Goal: Information Seeking & Learning: Learn about a topic

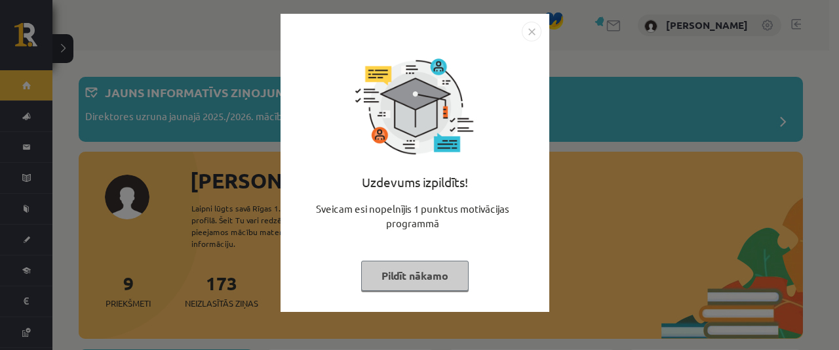
click at [420, 277] on button "Pildīt nākamo" at bounding box center [415, 275] width 108 height 30
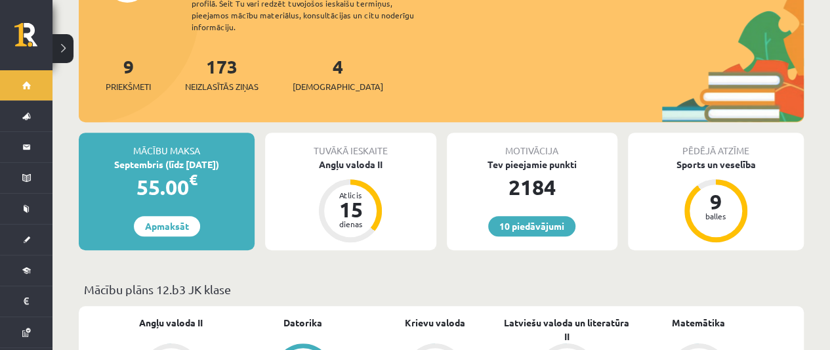
scroll to position [125, 0]
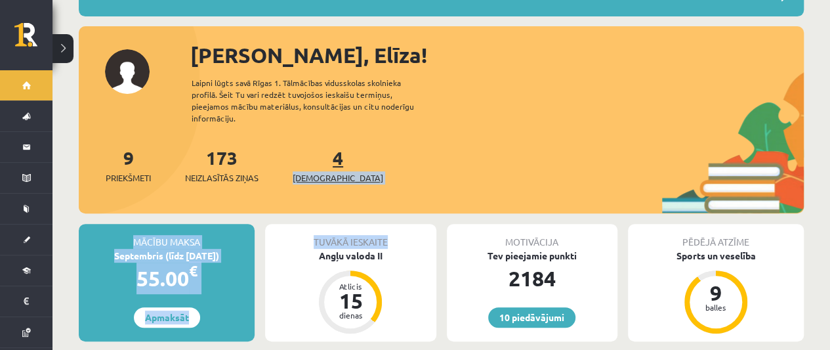
drag, startPoint x: 411, startPoint y: 207, endPoint x: 312, endPoint y: 151, distance: 113.6
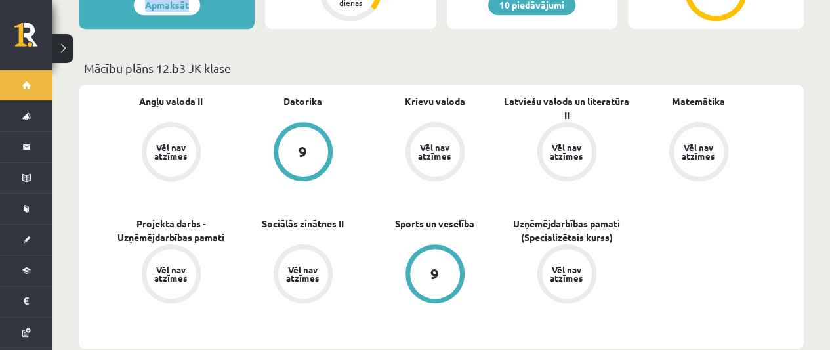
scroll to position [428, 0]
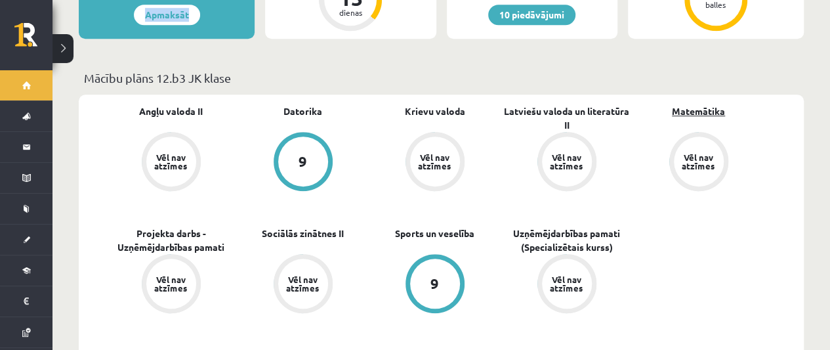
click at [721, 104] on link "Matemātika" at bounding box center [697, 111] width 53 height 14
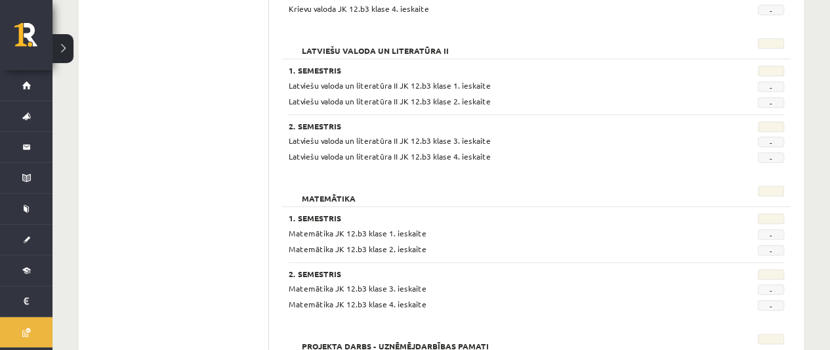
scroll to position [620, 0]
click at [762, 228] on span "-" at bounding box center [770, 233] width 26 height 10
click at [309, 230] on span "Matemātika JK 12.b3 klase 1. ieskaite" at bounding box center [358, 232] width 138 height 10
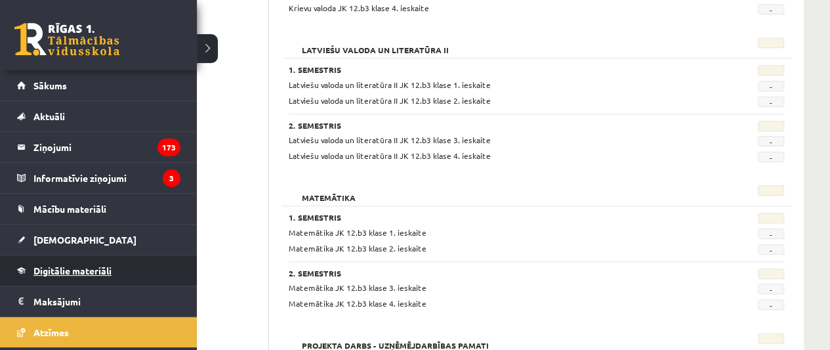
click at [59, 271] on span "Digitālie materiāli" at bounding box center [72, 270] width 78 height 12
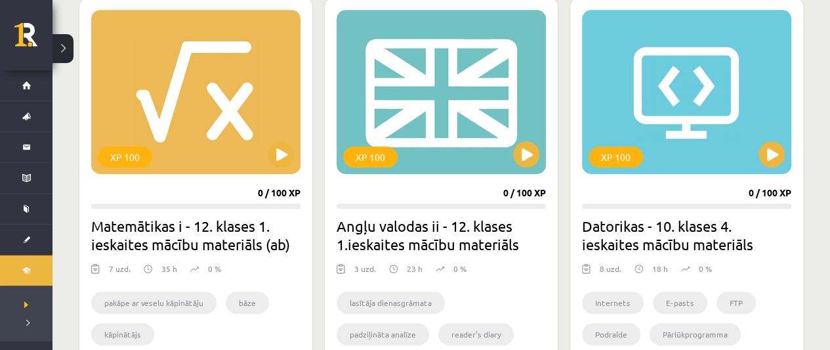
scroll to position [452, 0]
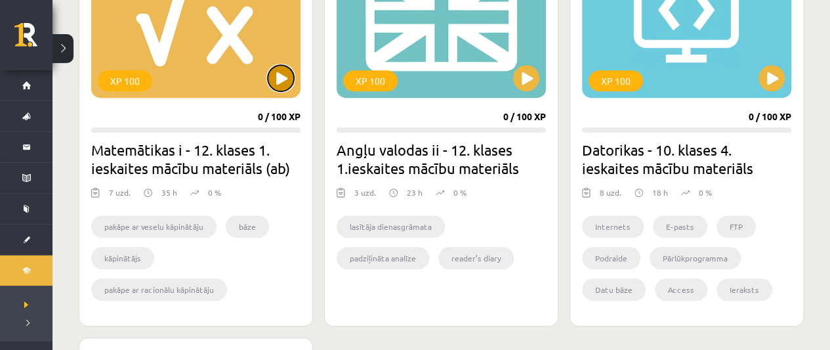
click at [285, 77] on button at bounding box center [281, 78] width 26 height 26
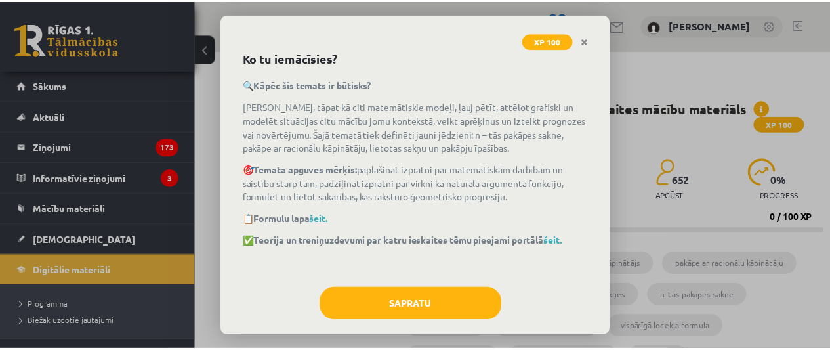
scroll to position [75, 0]
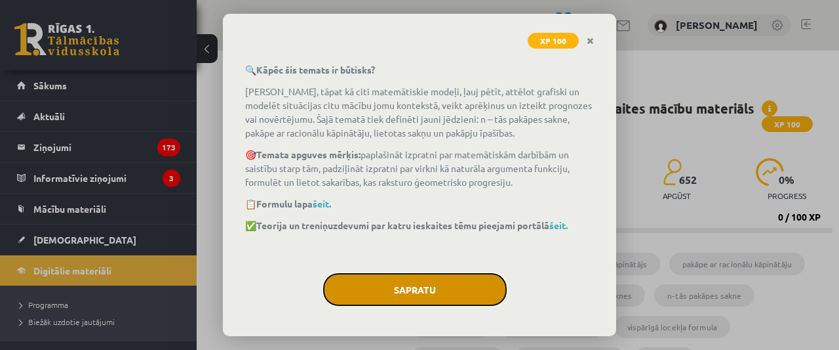
click at [397, 284] on button "Sapratu" at bounding box center [415, 289] width 184 height 33
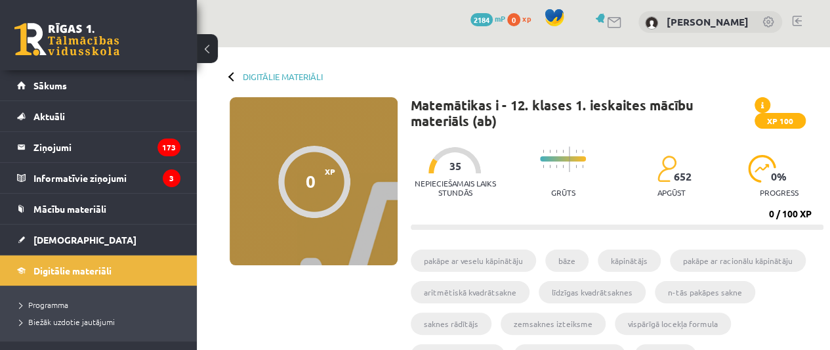
scroll to position [0, 0]
